Goal: Task Accomplishment & Management: Manage account settings

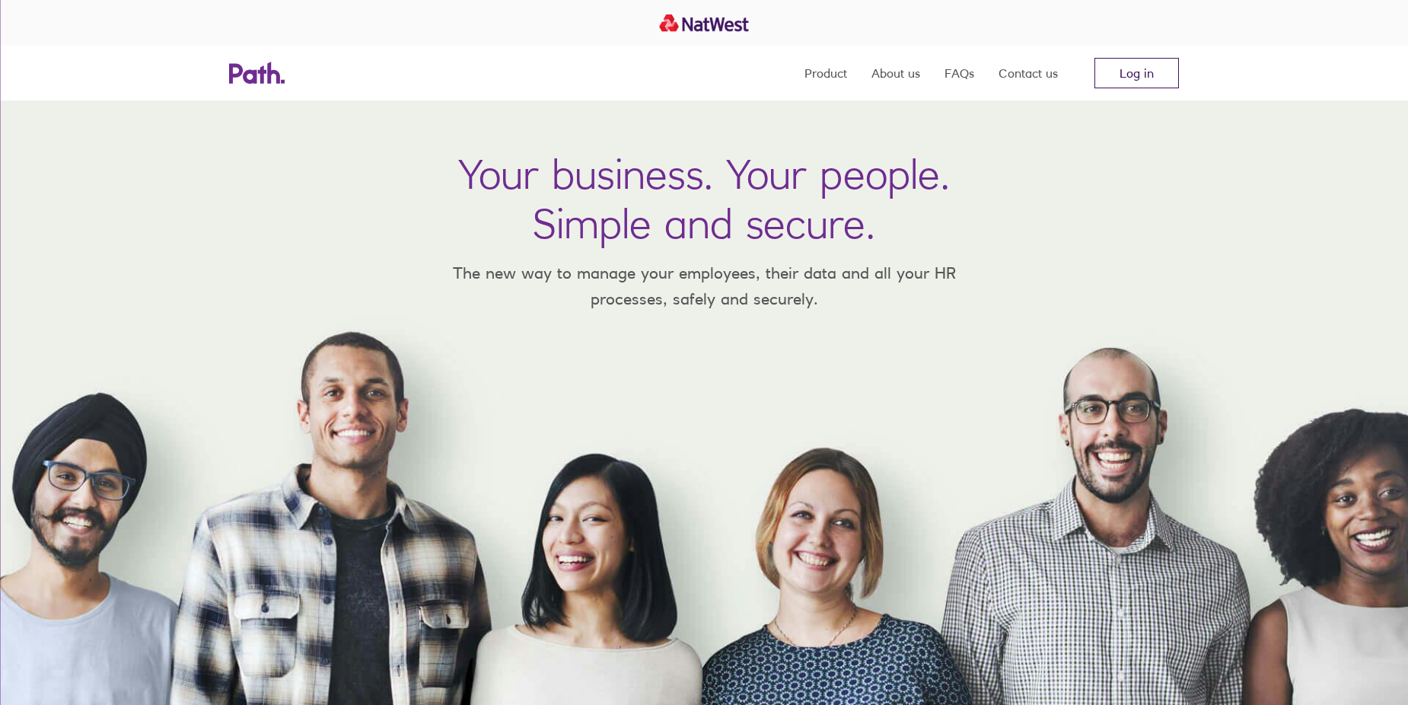
click at [1142, 78] on link "Log in" at bounding box center [1136, 73] width 84 height 30
click at [1142, 77] on link "Log in" at bounding box center [1136, 73] width 84 height 30
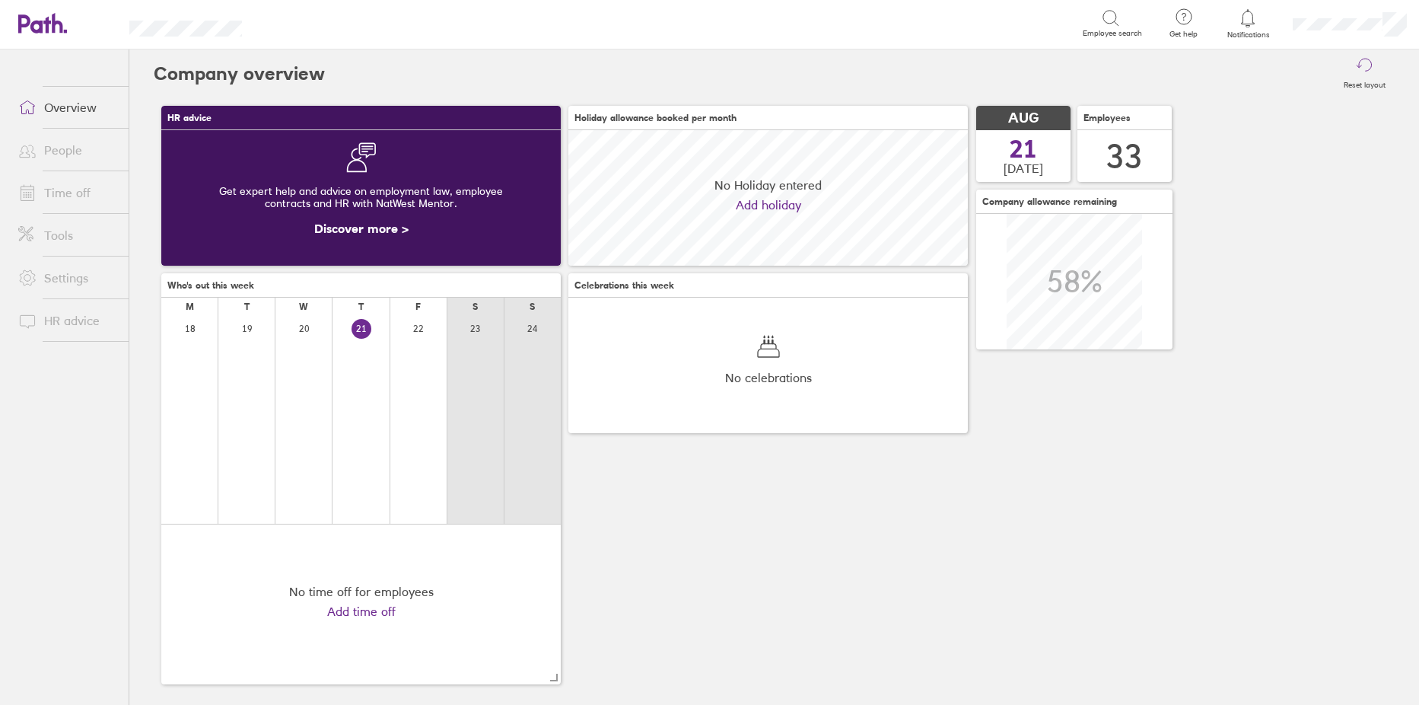
scroll to position [135, 399]
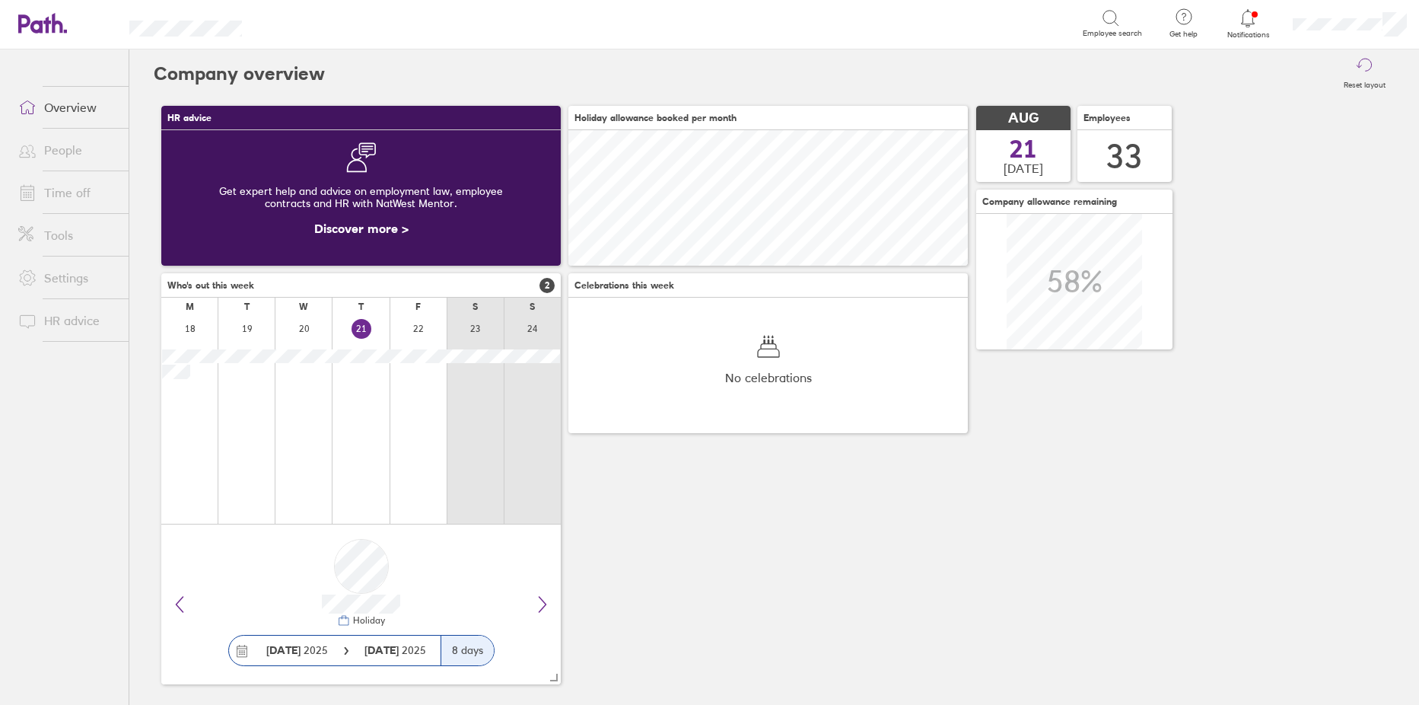
click at [59, 145] on link "People" at bounding box center [67, 150] width 122 height 30
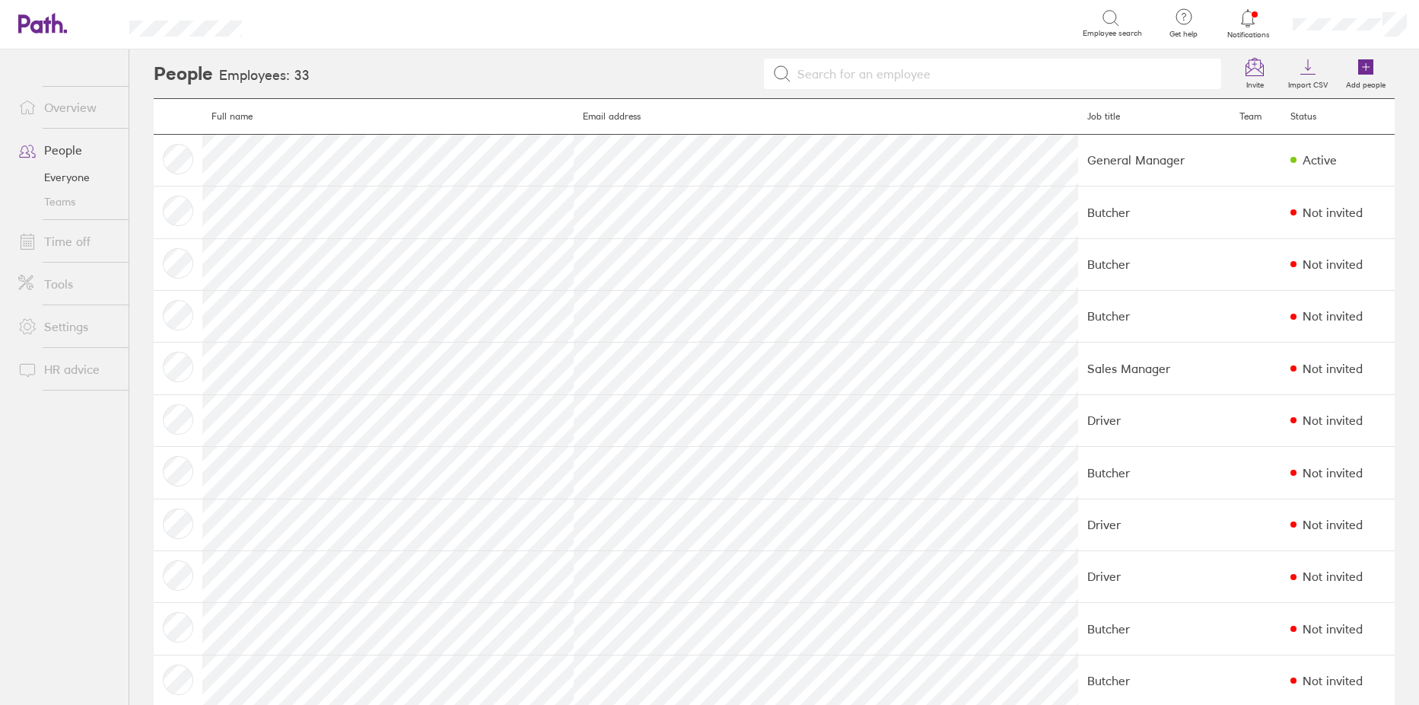
click at [62, 243] on link "Time off" at bounding box center [67, 241] width 122 height 30
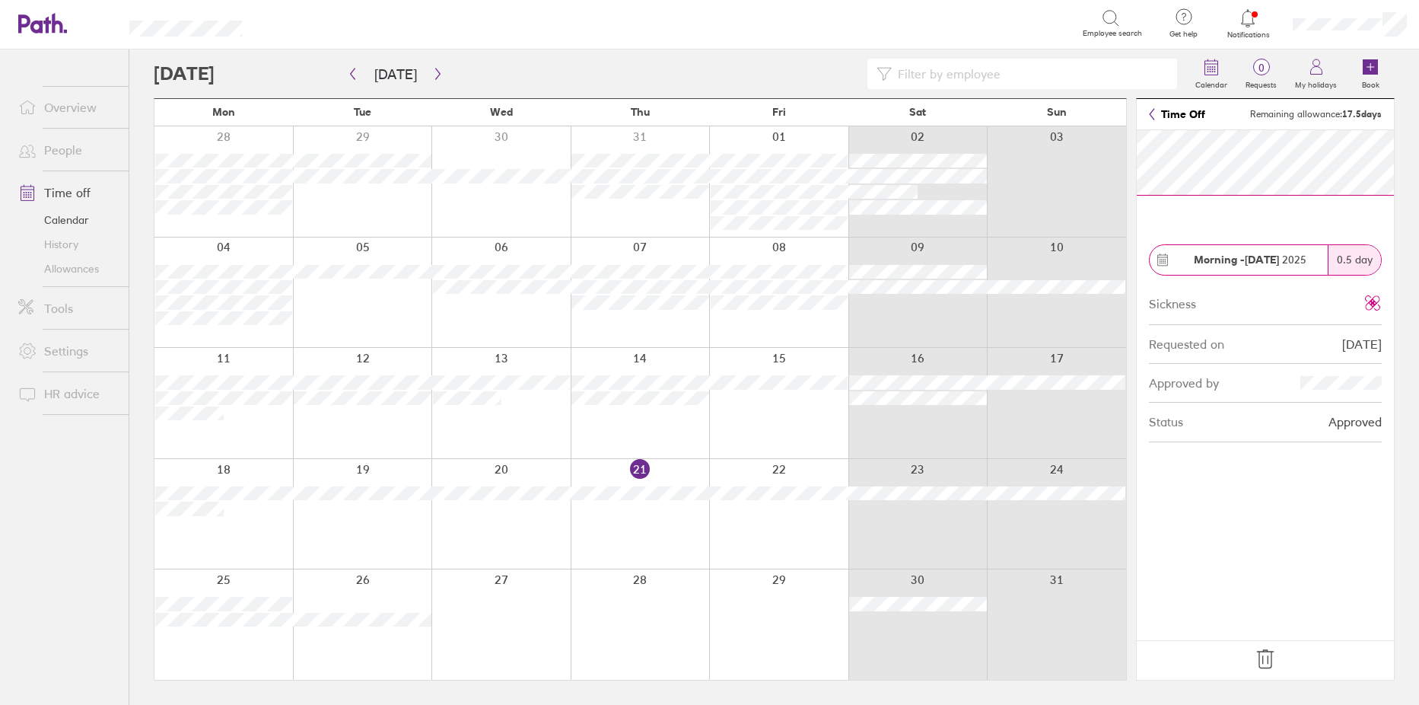
click at [1268, 658] on icon at bounding box center [1265, 659] width 16 height 18
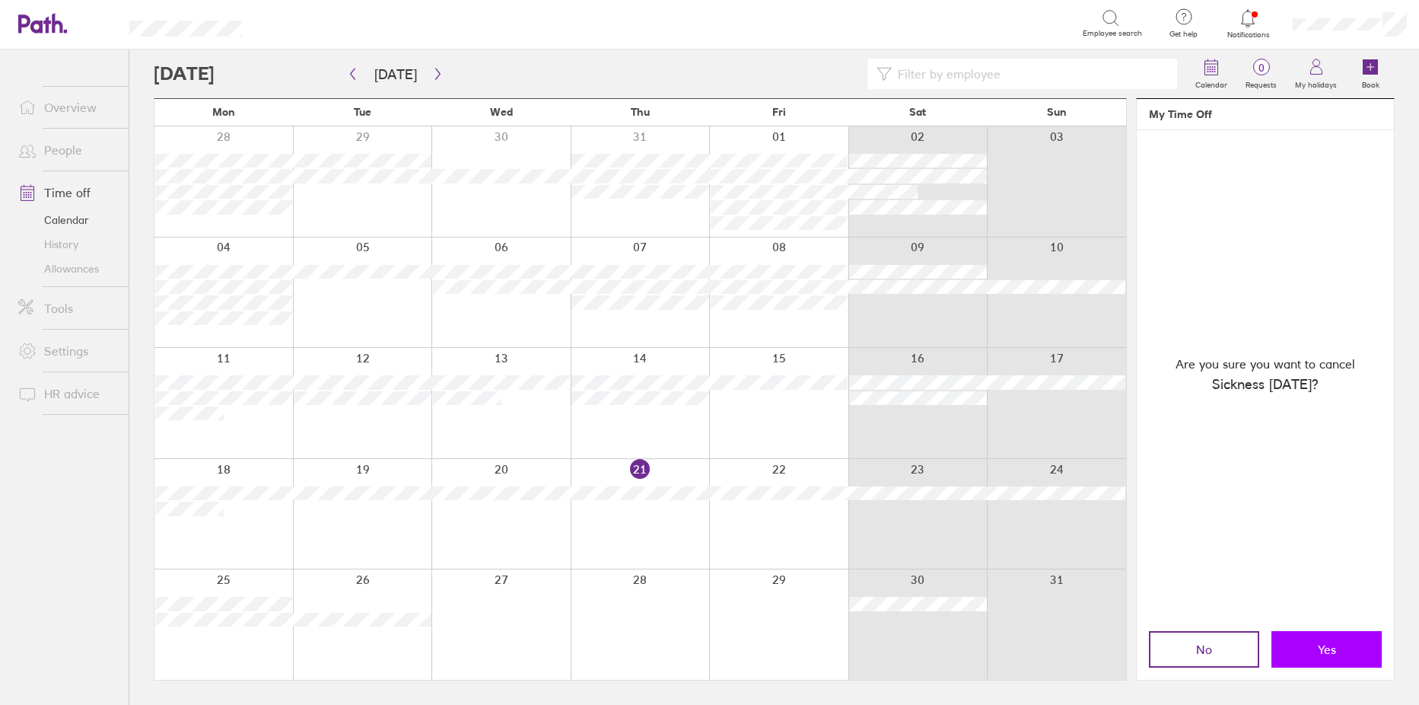
click at [1340, 650] on button "Yes" at bounding box center [1326, 649] width 110 height 37
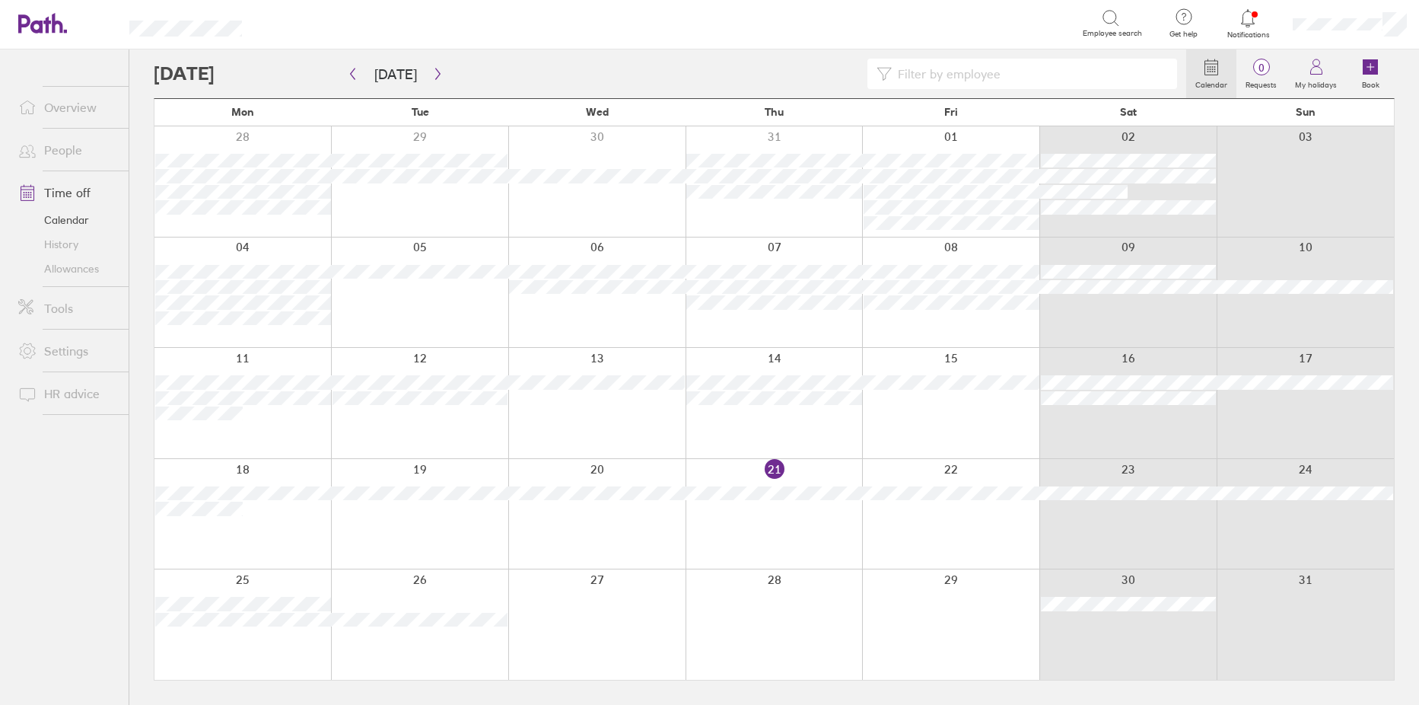
click at [54, 153] on link "People" at bounding box center [67, 150] width 122 height 30
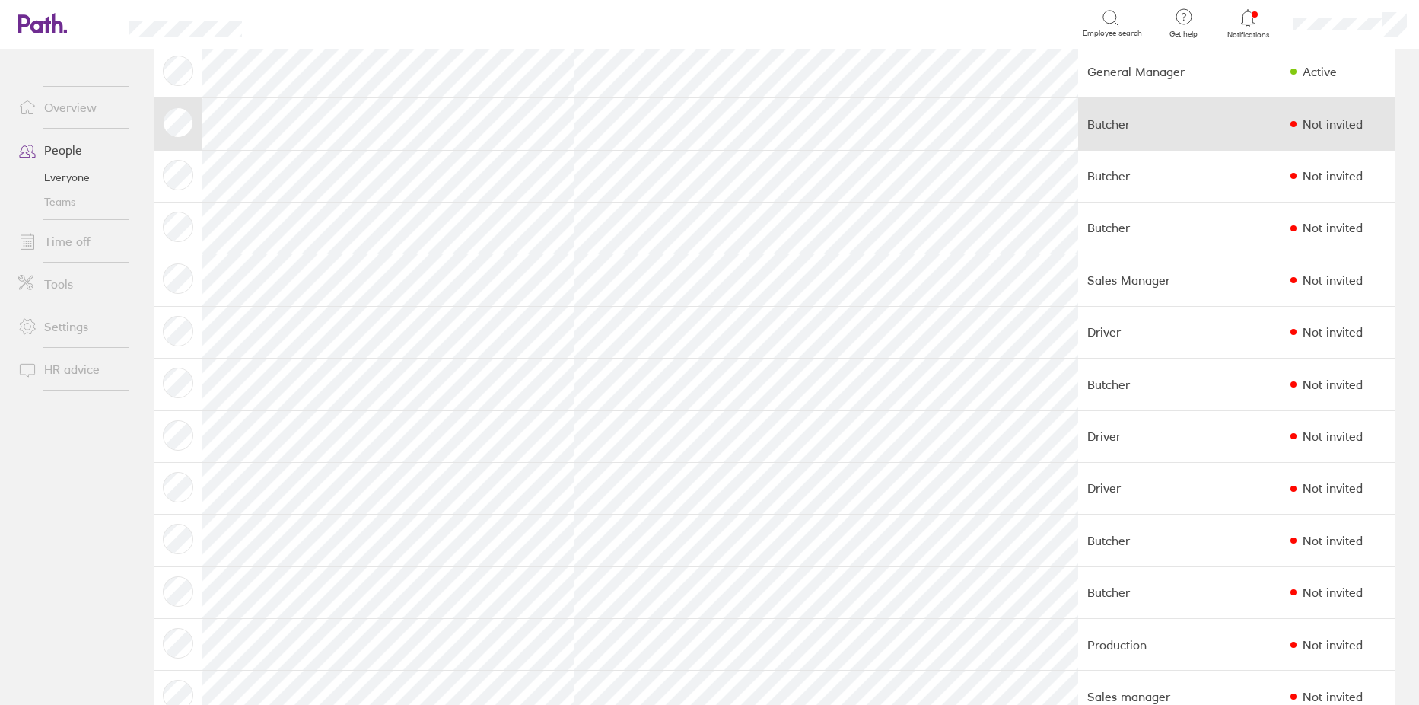
scroll to position [228, 0]
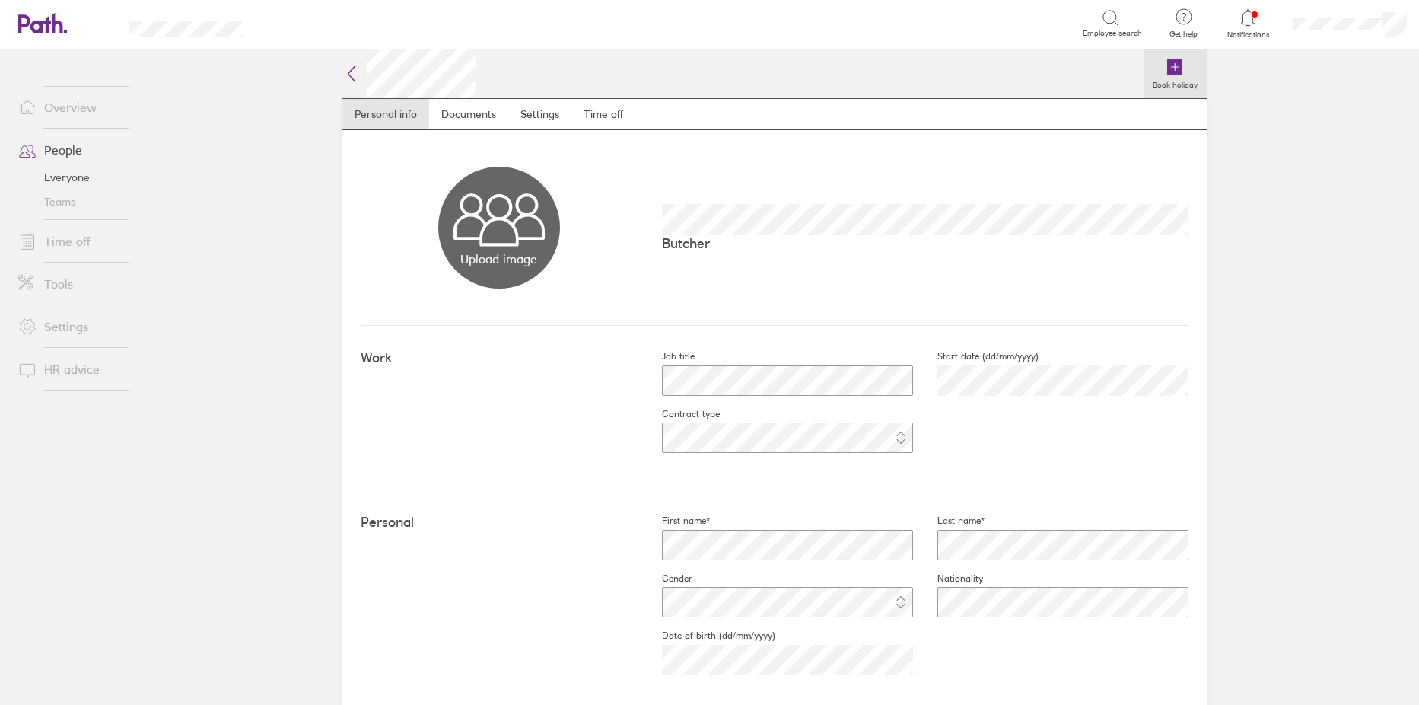
click at [1171, 66] on icon at bounding box center [1174, 66] width 15 height 15
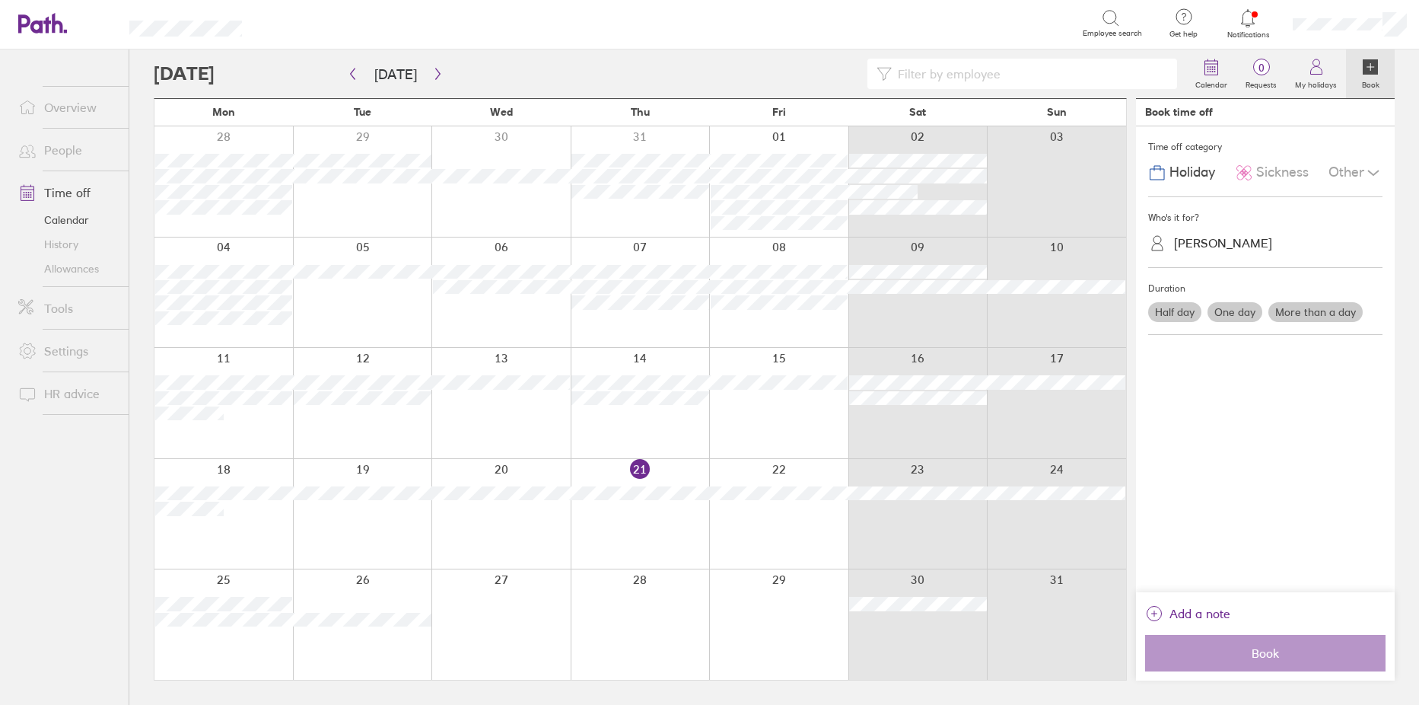
click at [1290, 172] on span "Sickness" at bounding box center [1282, 172] width 52 height 16
click at [518, 413] on div at bounding box center [500, 403] width 139 height 110
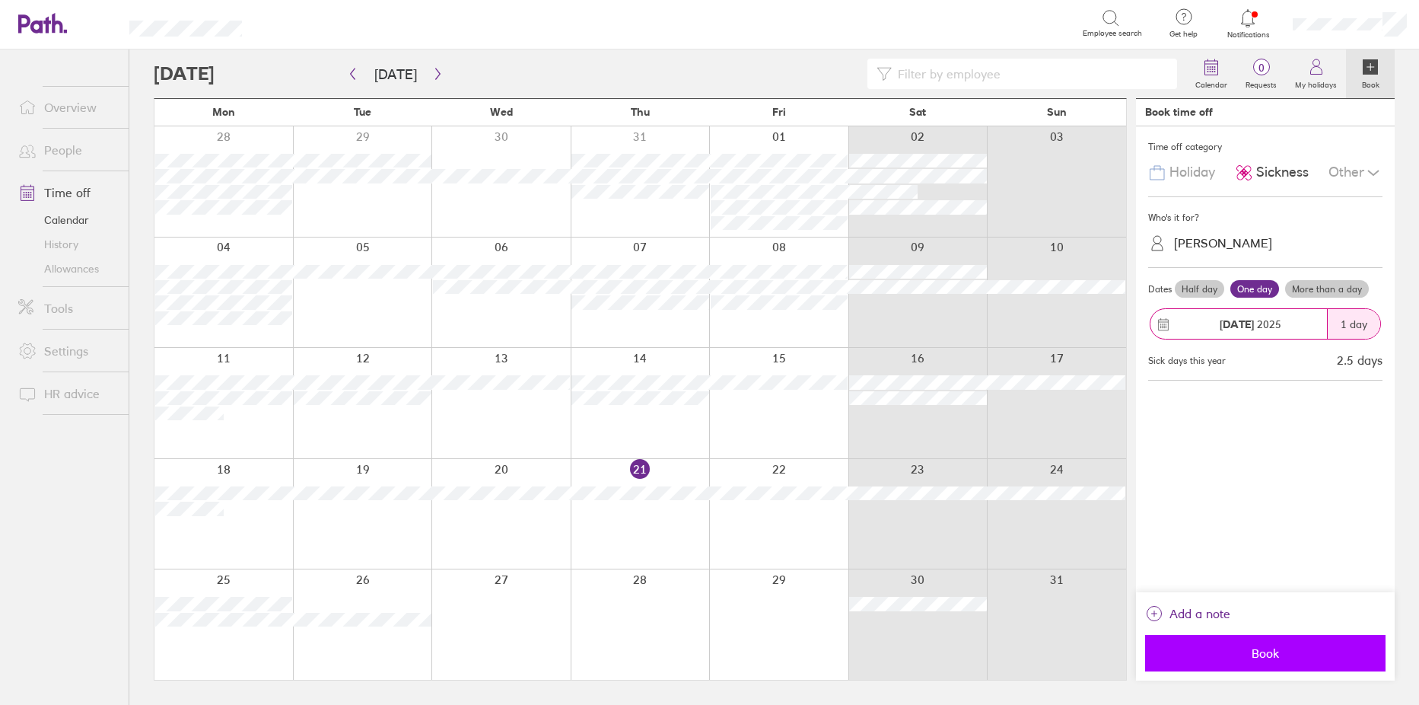
click at [1265, 666] on button "Book" at bounding box center [1265, 653] width 240 height 37
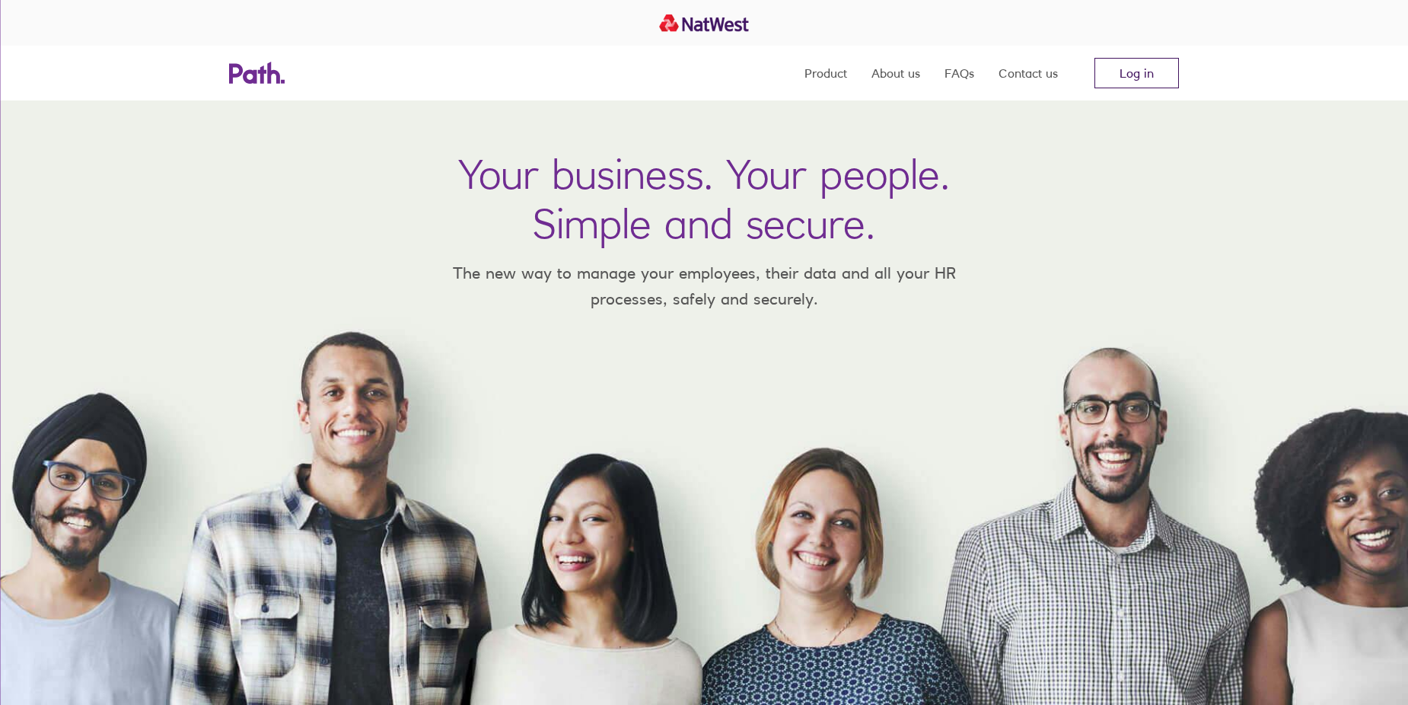
click at [1144, 76] on link "Log in" at bounding box center [1136, 73] width 84 height 30
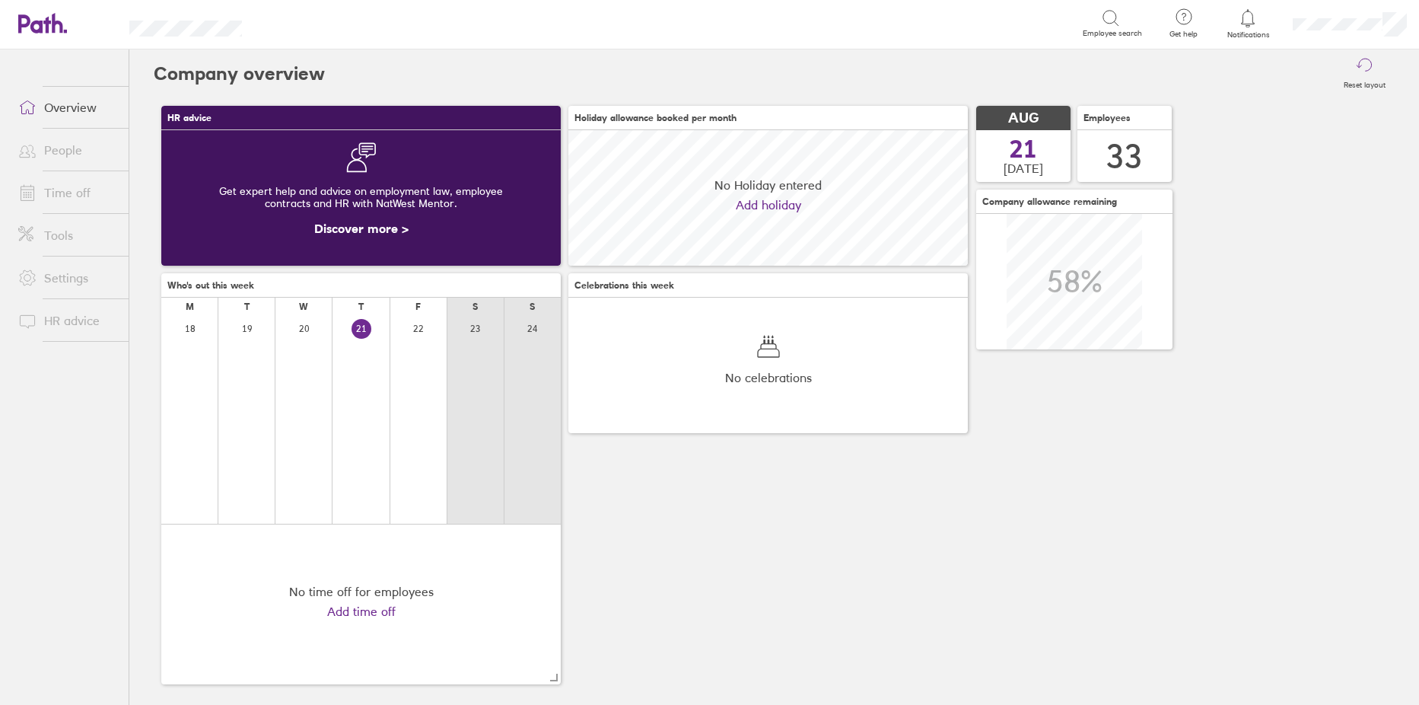
scroll to position [135, 399]
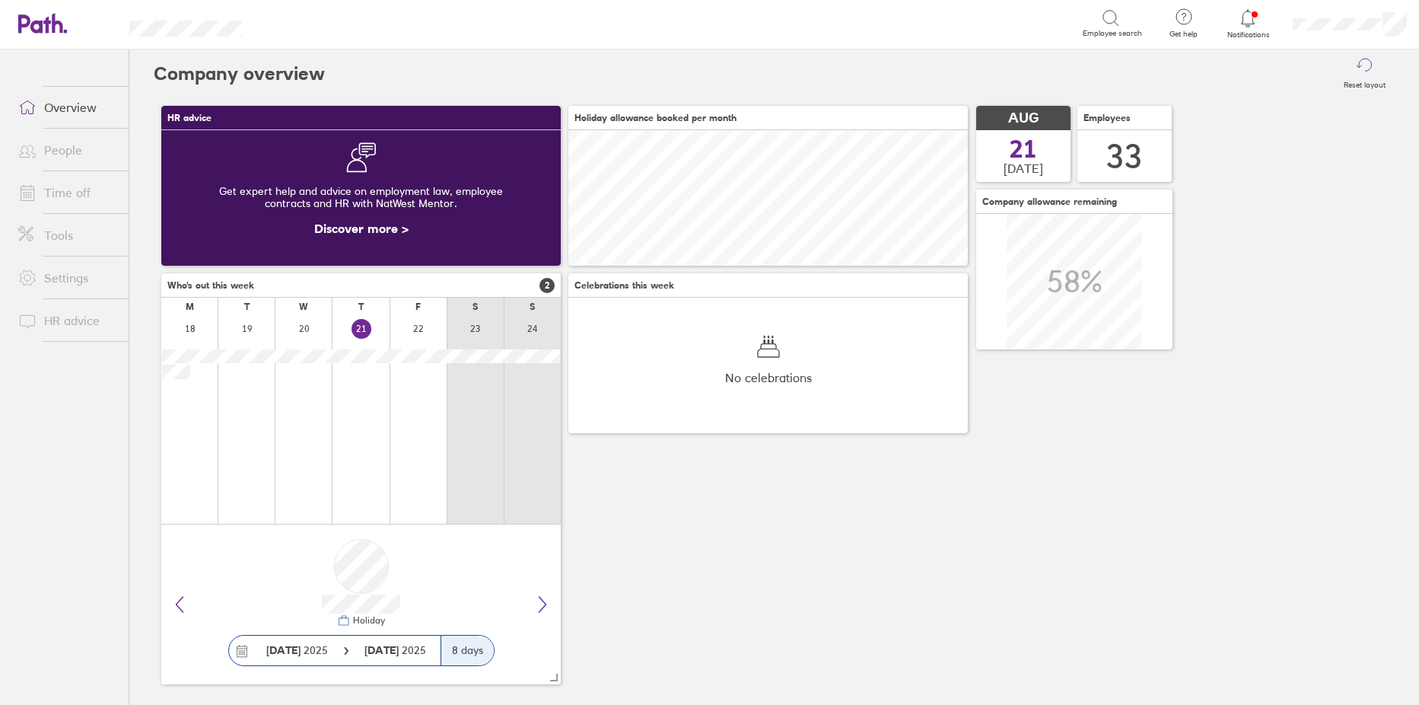
click at [48, 146] on link "People" at bounding box center [67, 150] width 122 height 30
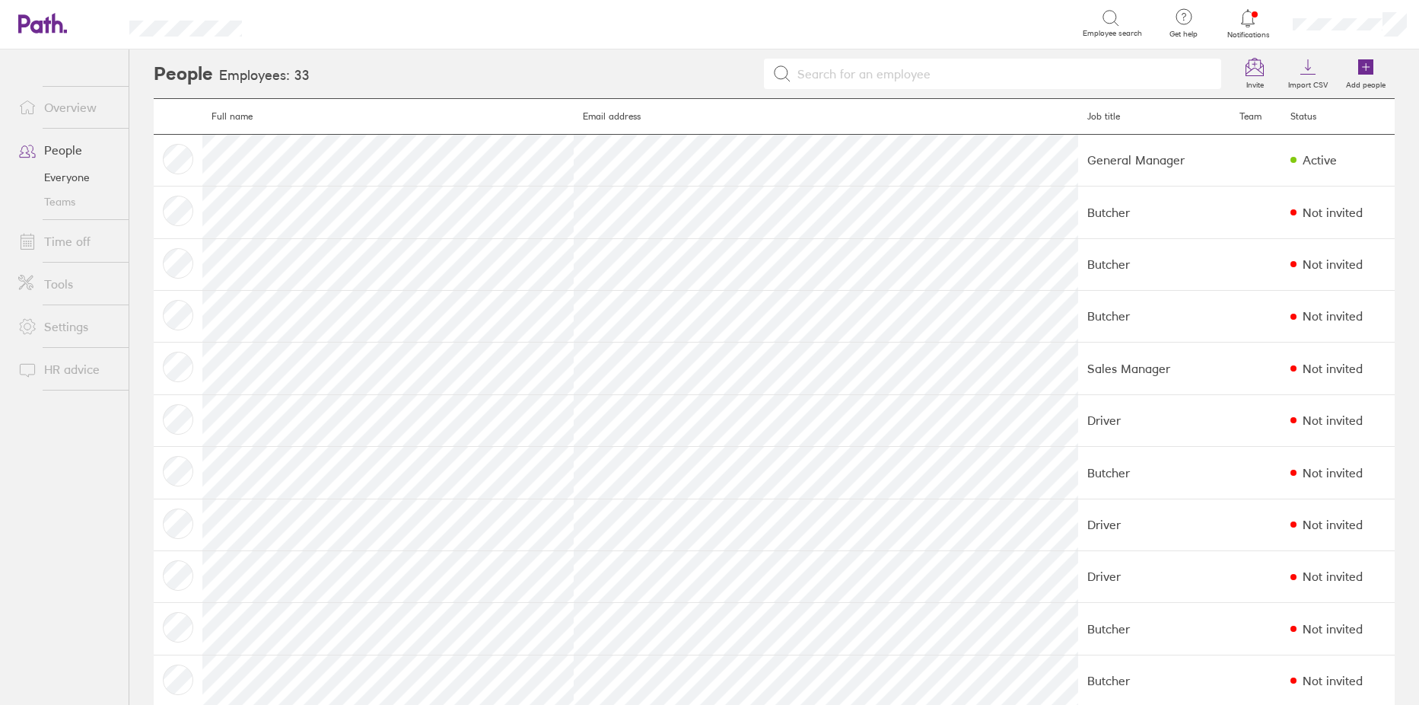
click at [67, 180] on link "Everyone" at bounding box center [67, 177] width 122 height 24
click at [58, 181] on link "Everyone" at bounding box center [67, 177] width 122 height 24
click at [56, 246] on link "Time off" at bounding box center [67, 241] width 122 height 30
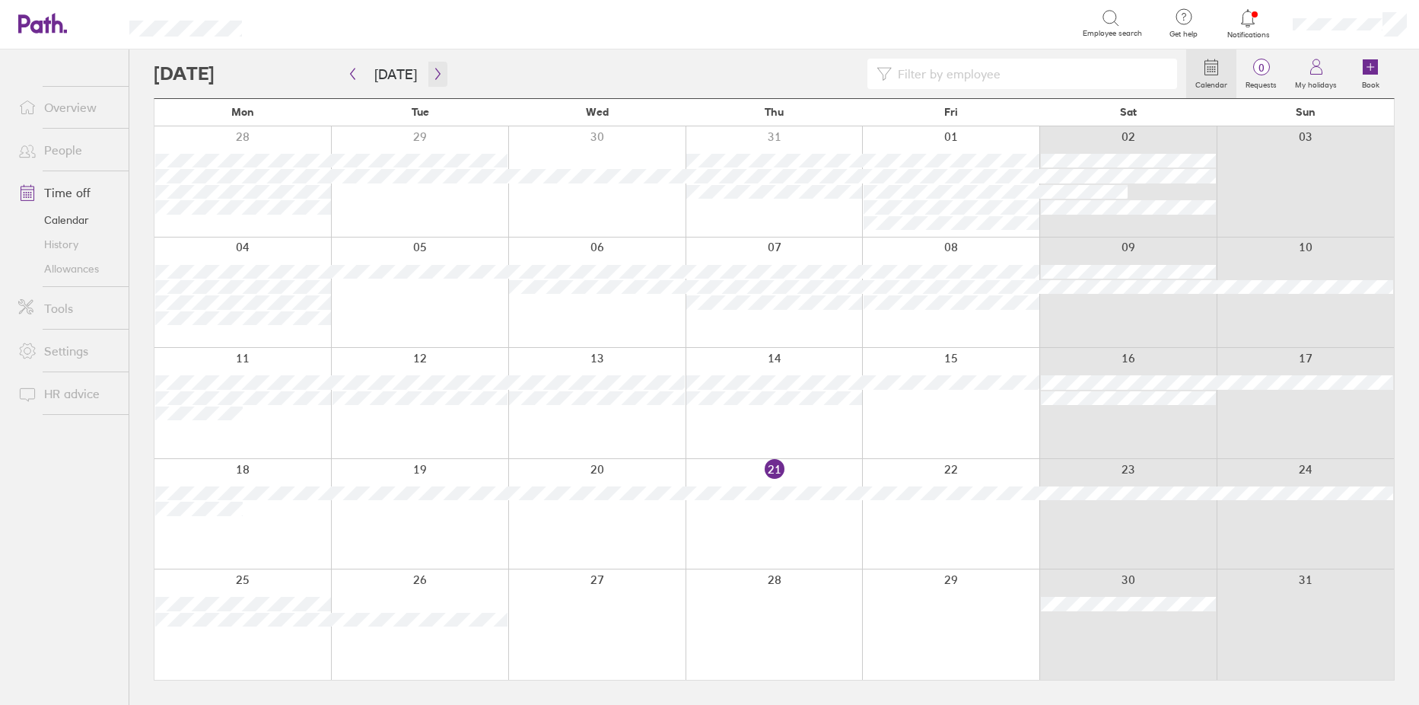
click at [432, 77] on icon "button" at bounding box center [437, 74] width 11 height 12
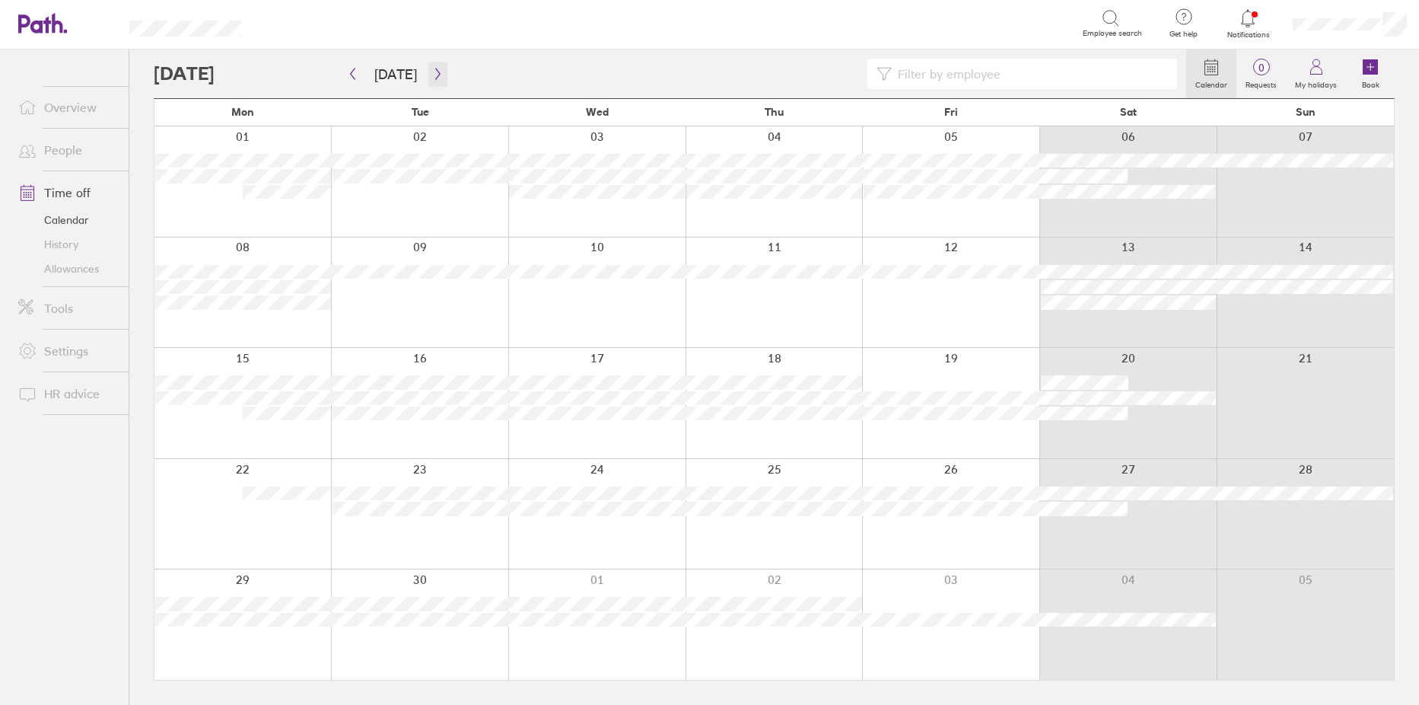
click at [435, 77] on icon "button" at bounding box center [437, 73] width 5 height 11
